Goal: Information Seeking & Learning: Understand process/instructions

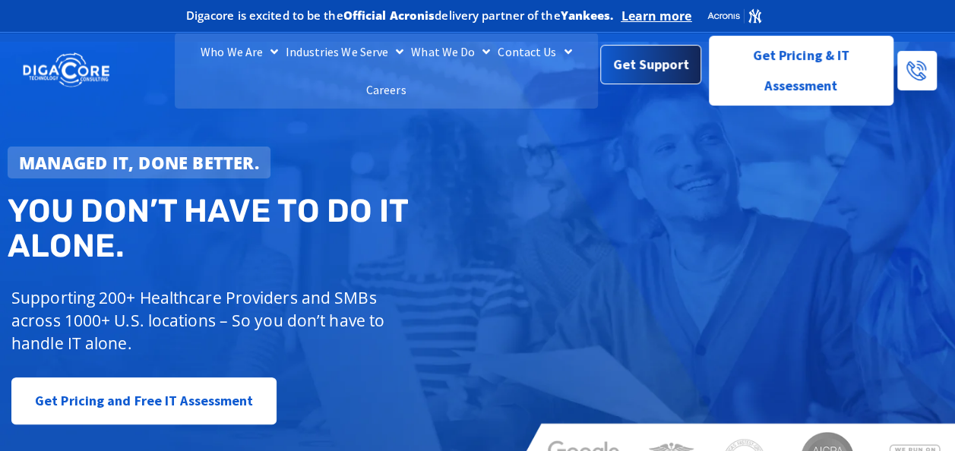
click at [655, 67] on span "Get Support" at bounding box center [651, 64] width 76 height 30
click at [663, 71] on span "Get Support" at bounding box center [651, 64] width 76 height 30
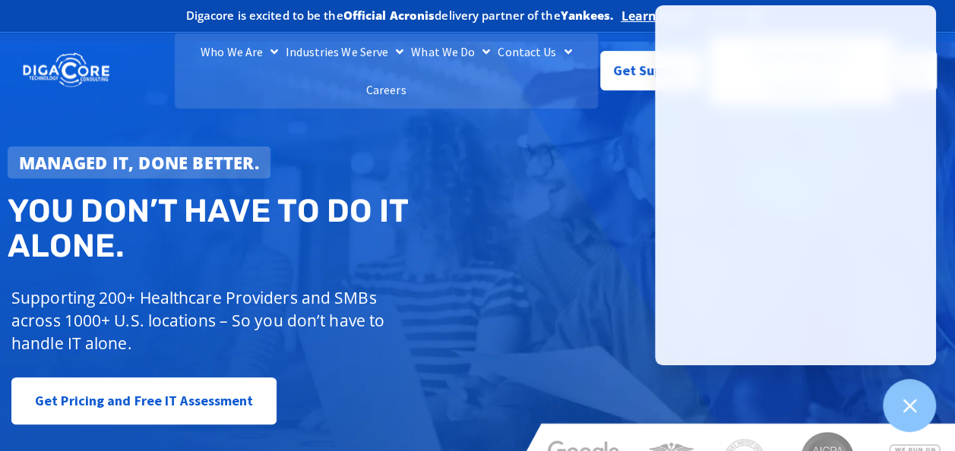
click at [524, 271] on div "Managed IT, done better. You don’t have to do IT alone. Supporting 200+ Healthc…" at bounding box center [477, 267] width 955 height 451
click at [616, 78] on link "Get Support" at bounding box center [650, 67] width 101 height 40
